Goal: Navigation & Orientation: Go to known website

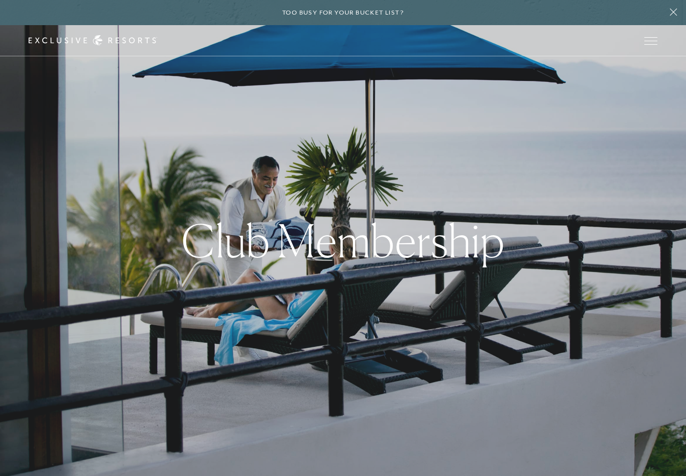
click at [676, 41] on div "Schedule a Meeting Get Started Visit home page Member Login Schedule a Meeting …" at bounding box center [343, 40] width 686 height 31
click at [651, 42] on span "Open navigation" at bounding box center [650, 40] width 13 height 7
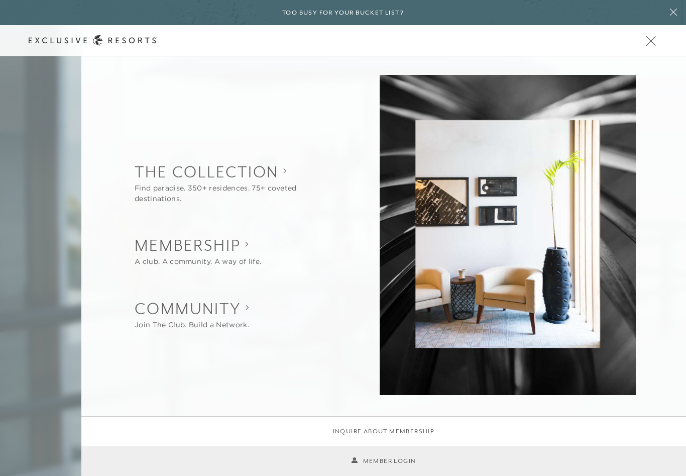
click at [650, 44] on button "Open navigation" at bounding box center [650, 40] width 13 height 7
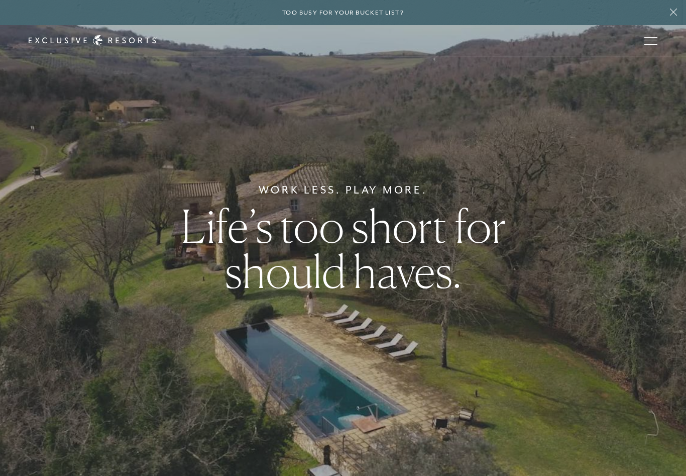
click at [652, 44] on span "Open navigation" at bounding box center [650, 44] width 13 height 1
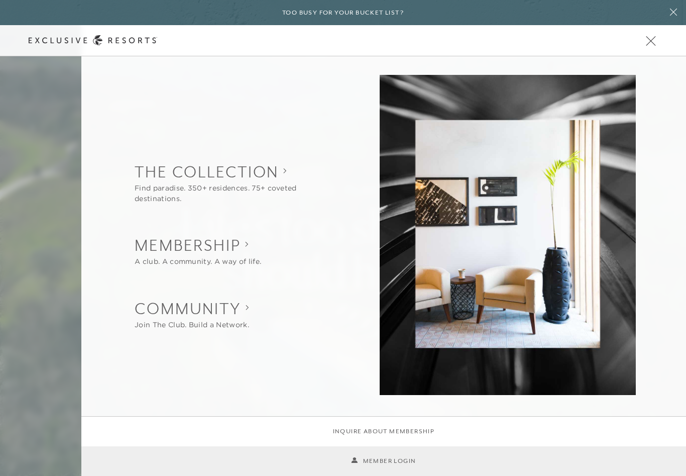
click at [417, 455] on li "Member Login" at bounding box center [383, 461] width 605 height 30
click at [415, 458] on link "Member Login" at bounding box center [383, 461] width 65 height 10
